Goal: Task Accomplishment & Management: Manage account settings

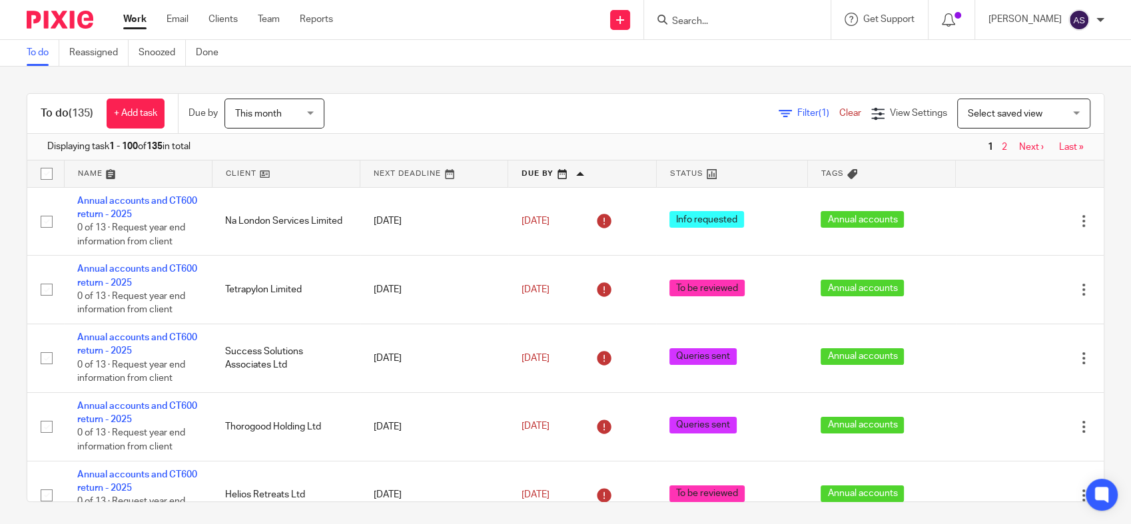
click at [678, 85] on div "To do (135) + Add task Due by This month This month [DATE] [DATE] This week Nex…" at bounding box center [565, 296] width 1131 height 458
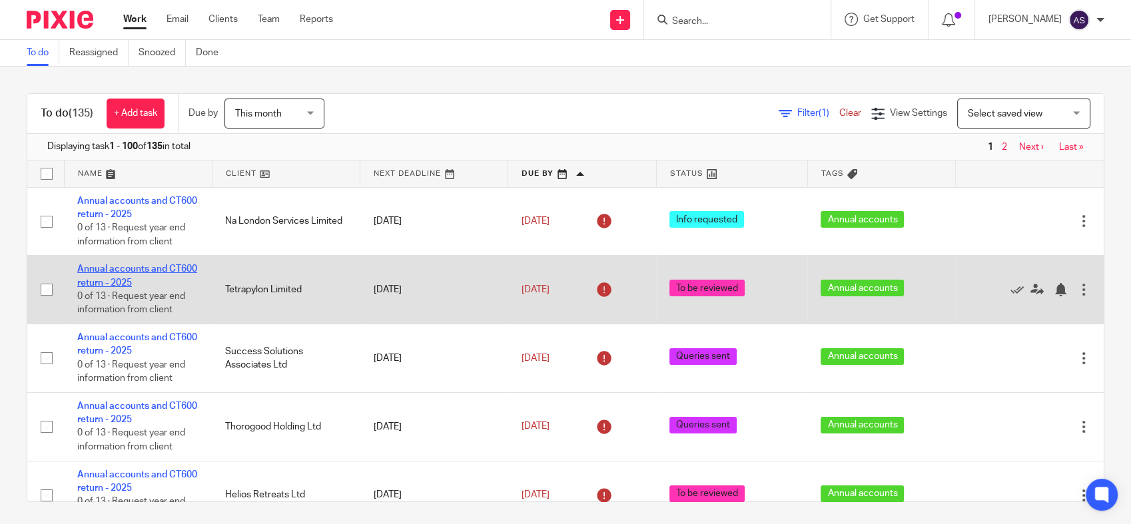
click at [129, 270] on link "Annual accounts and CT600 return - 2025" at bounding box center [137, 276] width 120 height 23
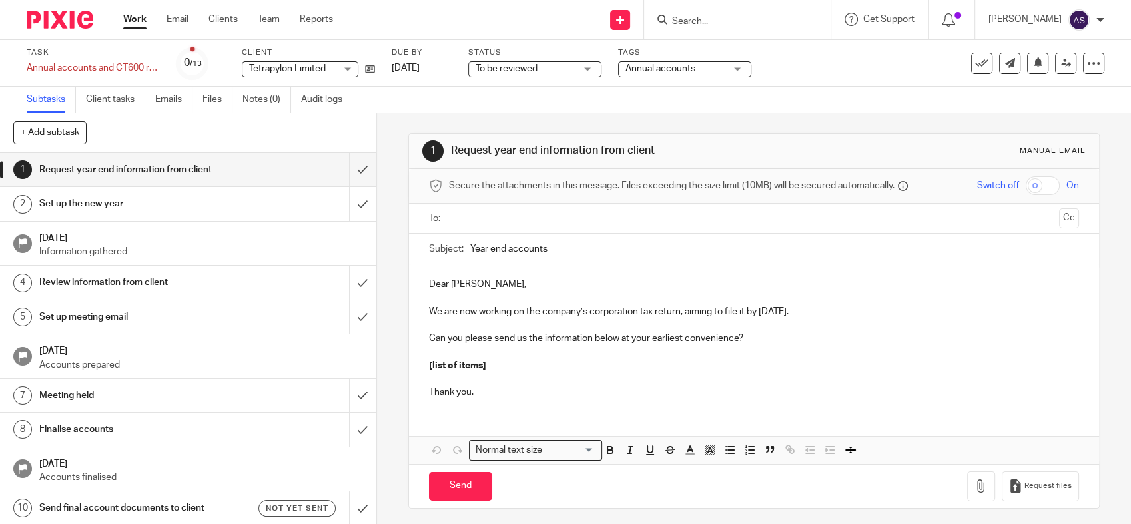
click at [560, 66] on span "To be reviewed" at bounding box center [526, 69] width 100 height 14
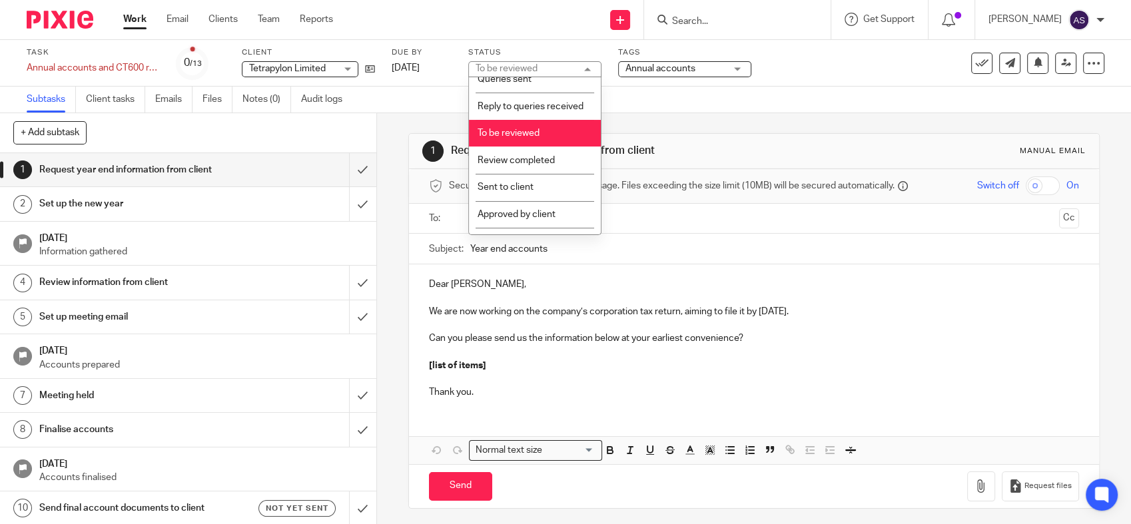
scroll to position [237, 0]
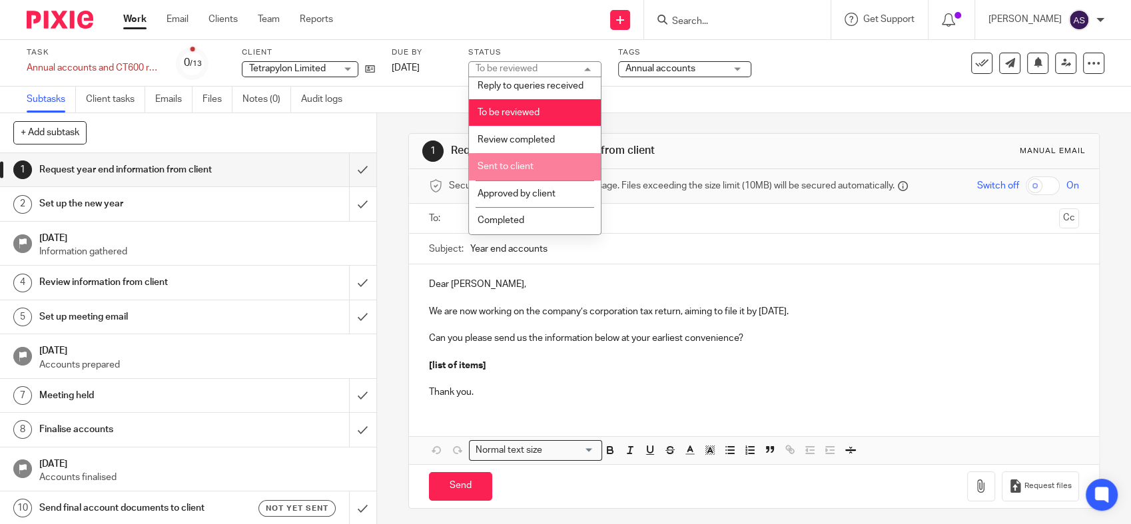
click at [542, 173] on li "Sent to client" at bounding box center [535, 166] width 132 height 27
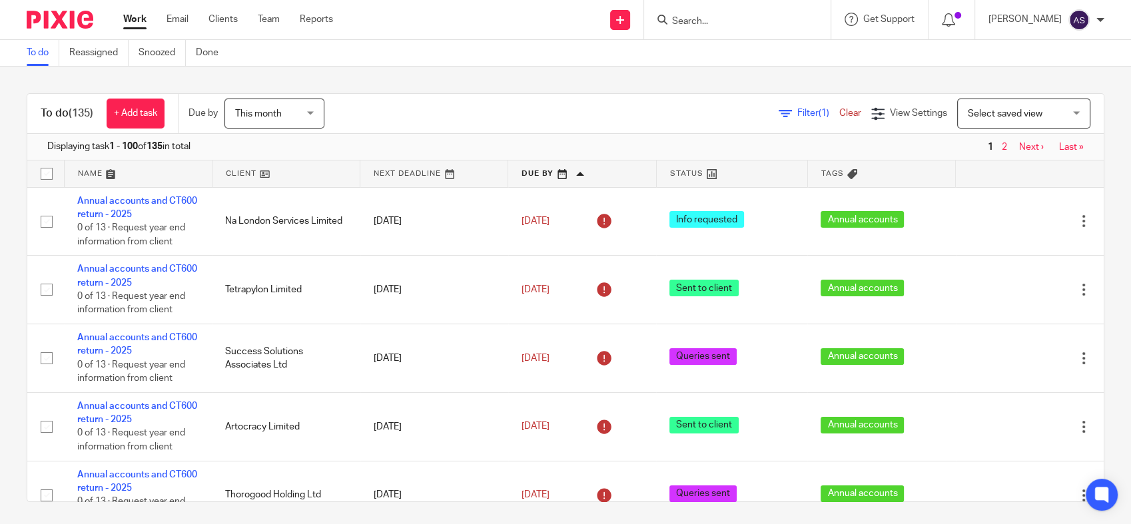
scroll to position [4, 0]
